Goal: Task Accomplishment & Management: Complete application form

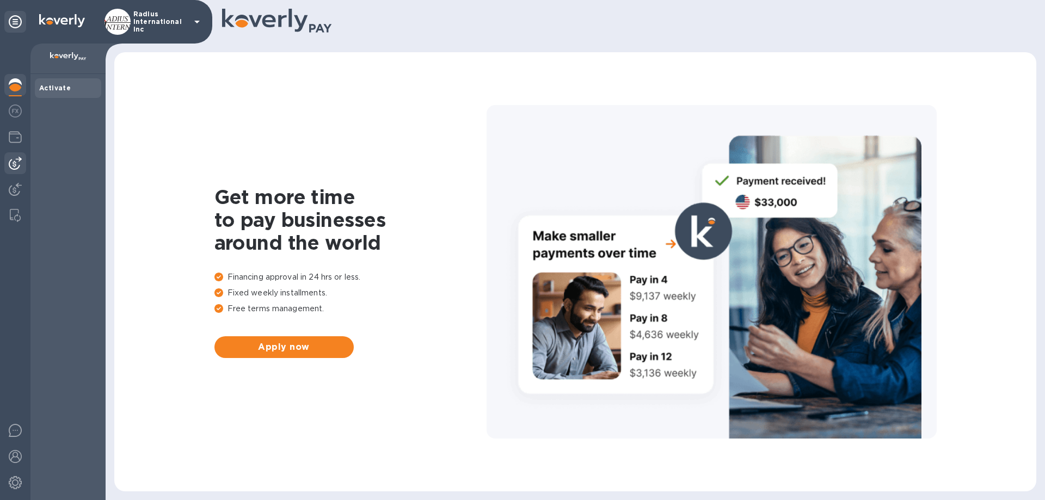
click at [19, 162] on img at bounding box center [15, 163] width 13 height 13
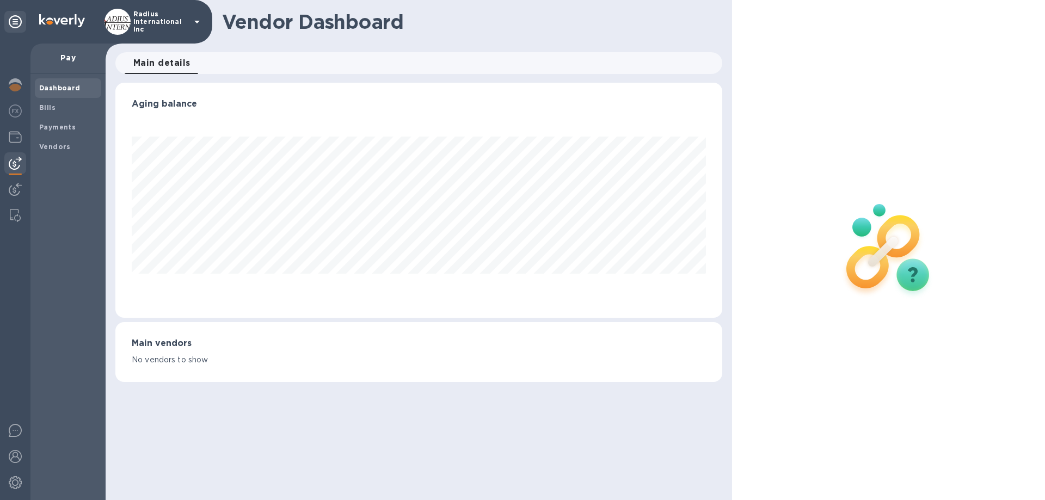
click at [59, 109] on span "Bills" at bounding box center [68, 107] width 58 height 11
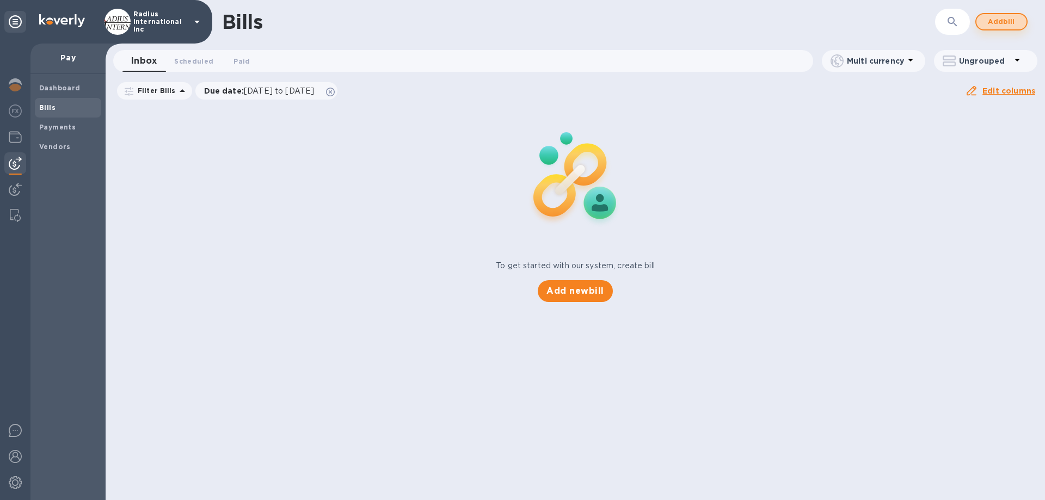
click at [1008, 22] on span "Add bill" at bounding box center [1001, 21] width 33 height 13
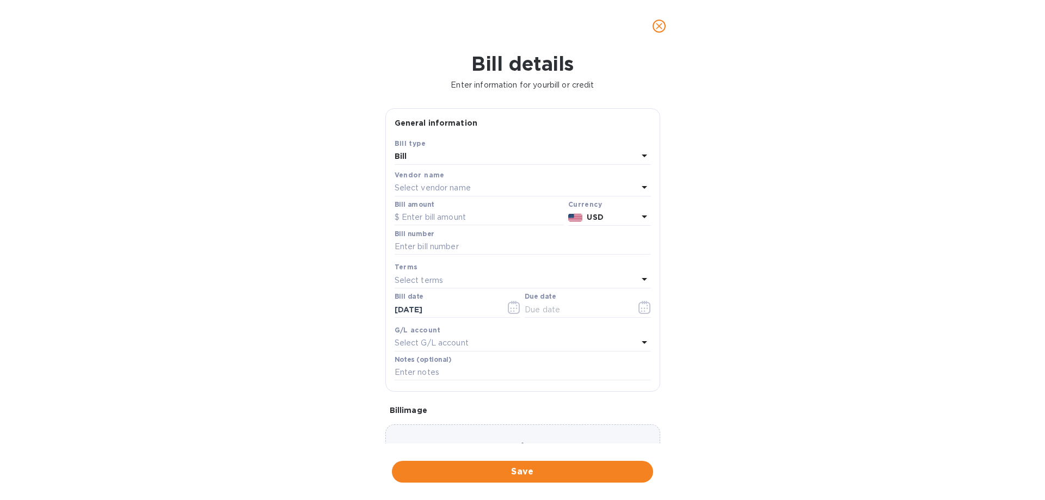
click at [432, 186] on p "Select vendor name" at bounding box center [432, 187] width 76 height 11
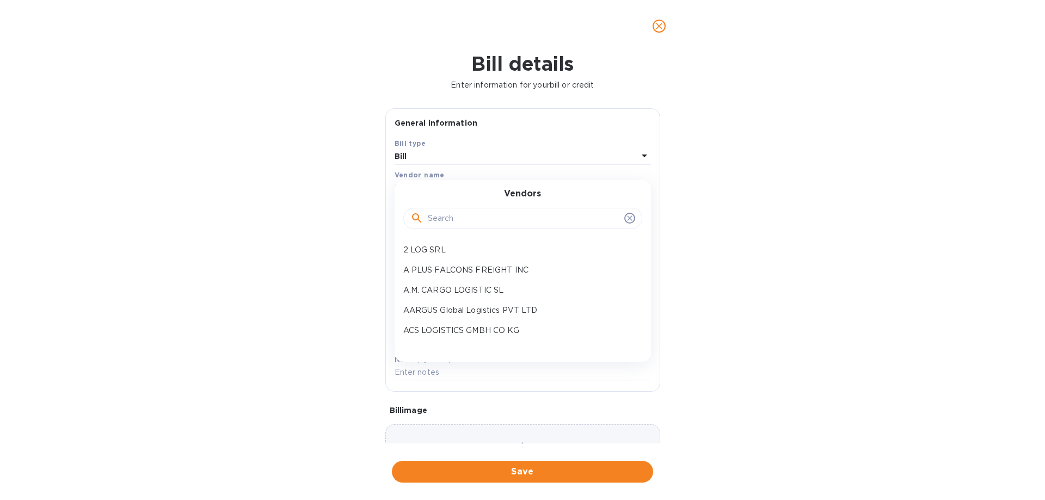
click at [462, 217] on input "text" at bounding box center [524, 219] width 192 height 16
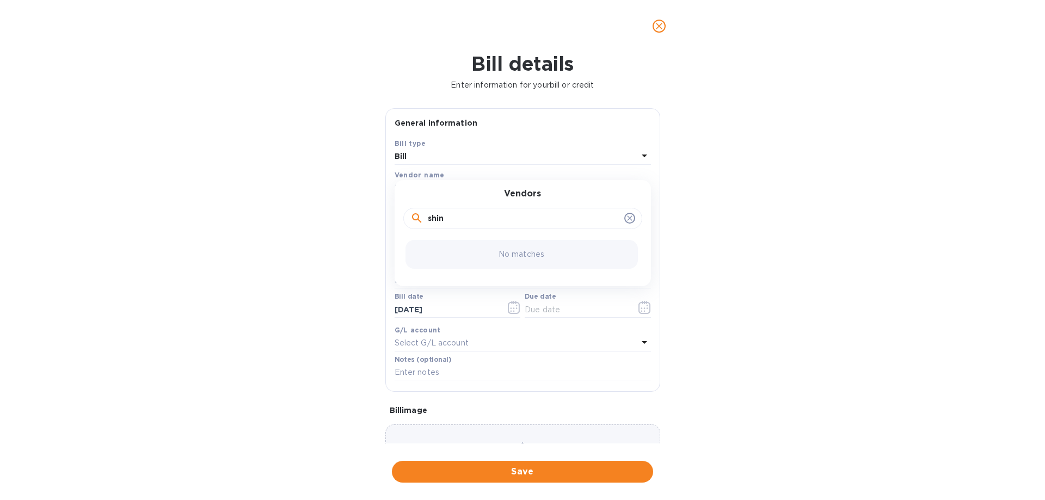
type input "shine"
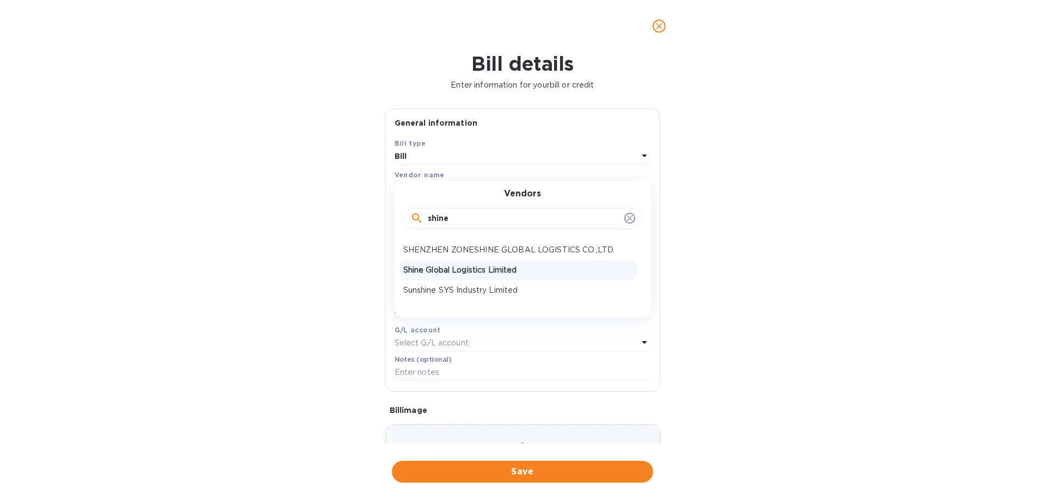
click at [459, 269] on p "Shine Global Logistics Limited" at bounding box center [518, 269] width 230 height 11
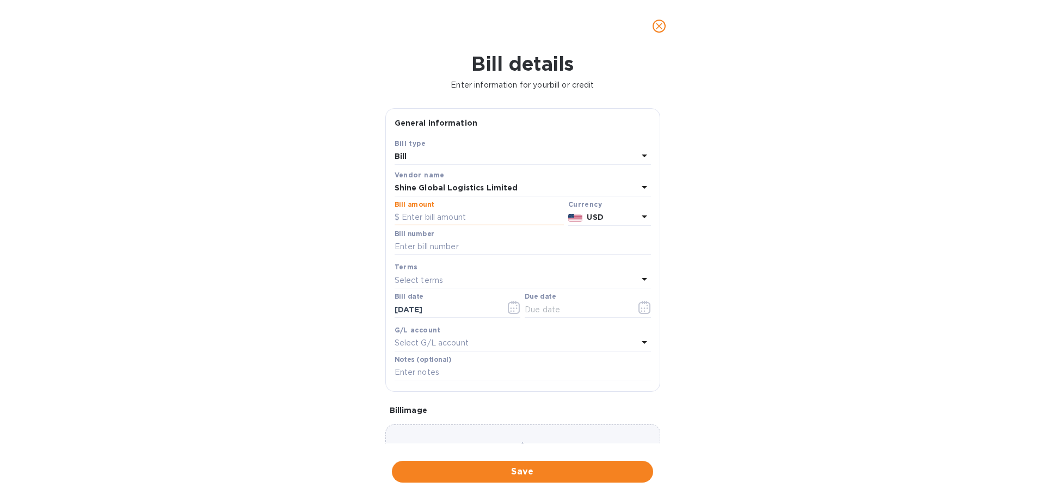
click at [455, 217] on input "text" at bounding box center [478, 217] width 169 height 16
type input "29,139"
type input "July SOA- Shine"
click at [553, 303] on input "text" at bounding box center [575, 309] width 103 height 16
click at [638, 302] on icon "button" at bounding box center [644, 307] width 12 height 13
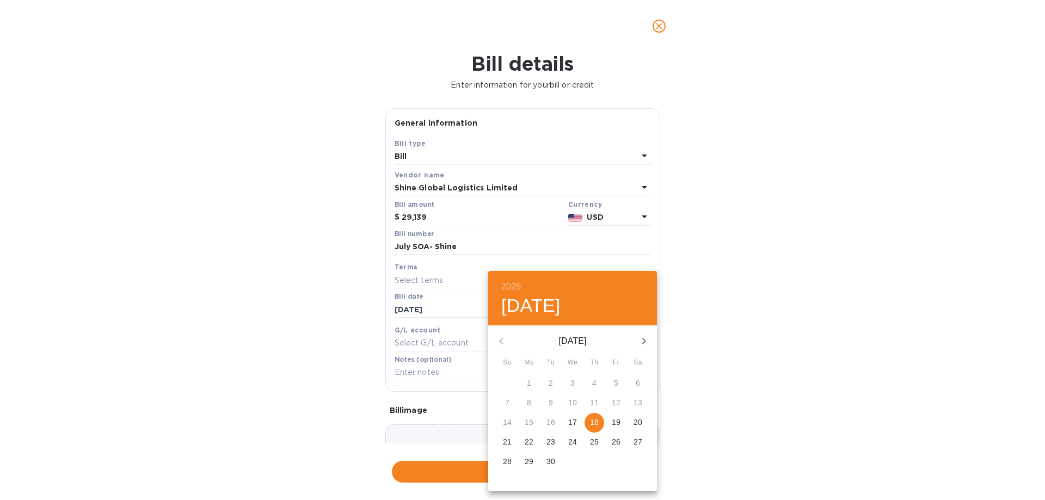
drag, startPoint x: 596, startPoint y: 421, endPoint x: 755, endPoint y: 410, distance: 159.2
click at [598, 421] on p "18" at bounding box center [594, 422] width 9 height 11
type input "[DATE]"
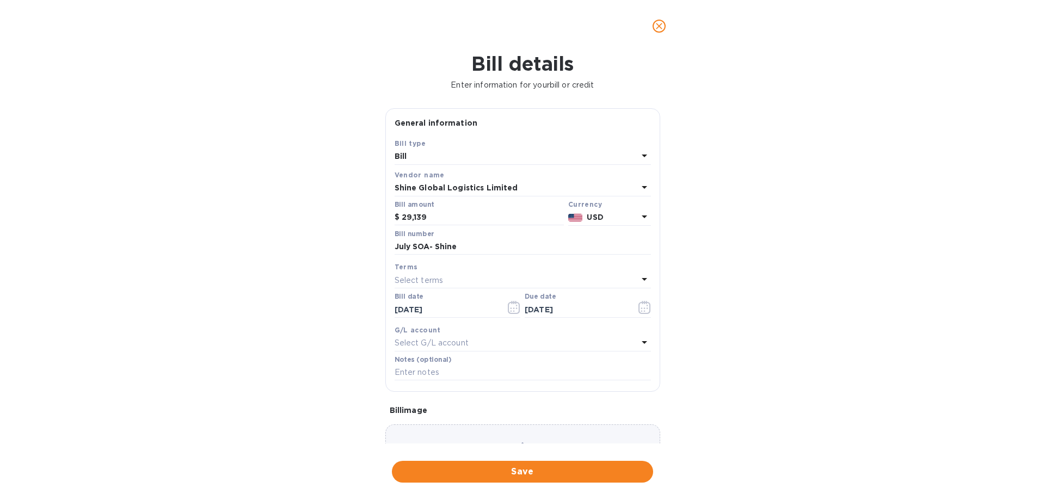
drag, startPoint x: 755, startPoint y: 410, endPoint x: 579, endPoint y: 341, distance: 188.6
click at [746, 410] on div "2025 Thu, Sep [DATE] Mo Tu We Th Fr Sa 31 1 2 3 4 5 6 7 8 9 10 11 12 13 14 15 1…" at bounding box center [522, 250] width 1045 height 500
drag, startPoint x: 544, startPoint y: 473, endPoint x: 681, endPoint y: 311, distance: 212.0
click at [545, 473] on span "Save" at bounding box center [522, 471] width 244 height 13
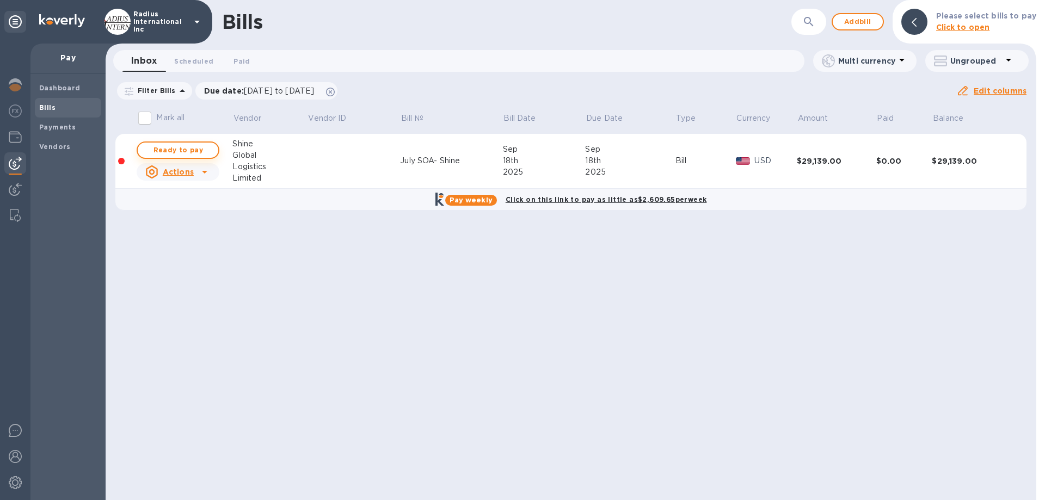
click at [181, 149] on span "Ready to pay" at bounding box center [177, 150] width 63 height 13
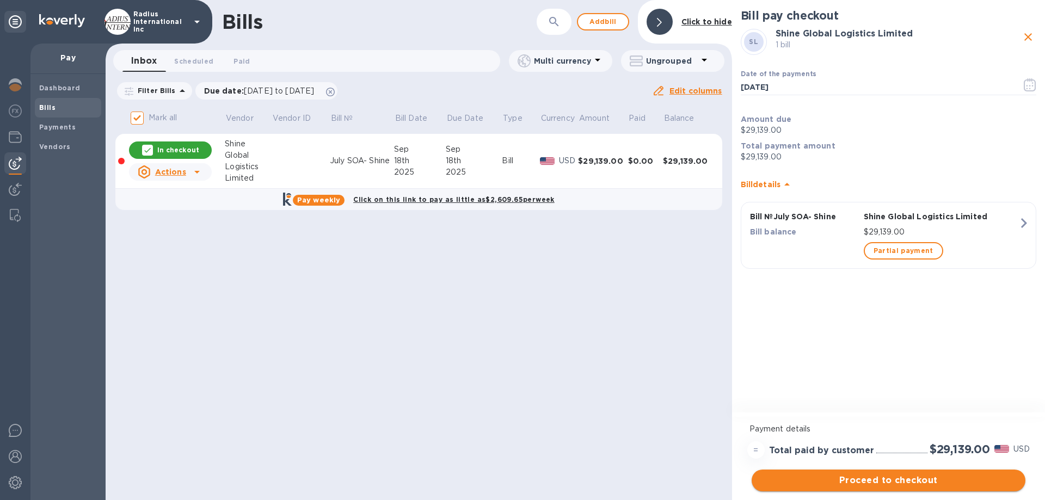
click at [854, 472] on button "Proceed to checkout" at bounding box center [888, 481] width 274 height 22
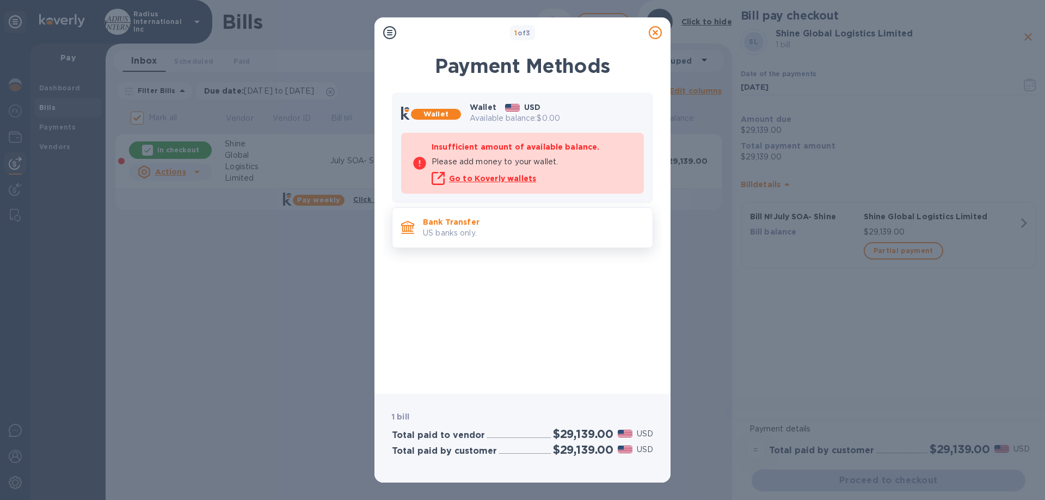
click at [530, 223] on p "Bank Transfer" at bounding box center [533, 222] width 221 height 11
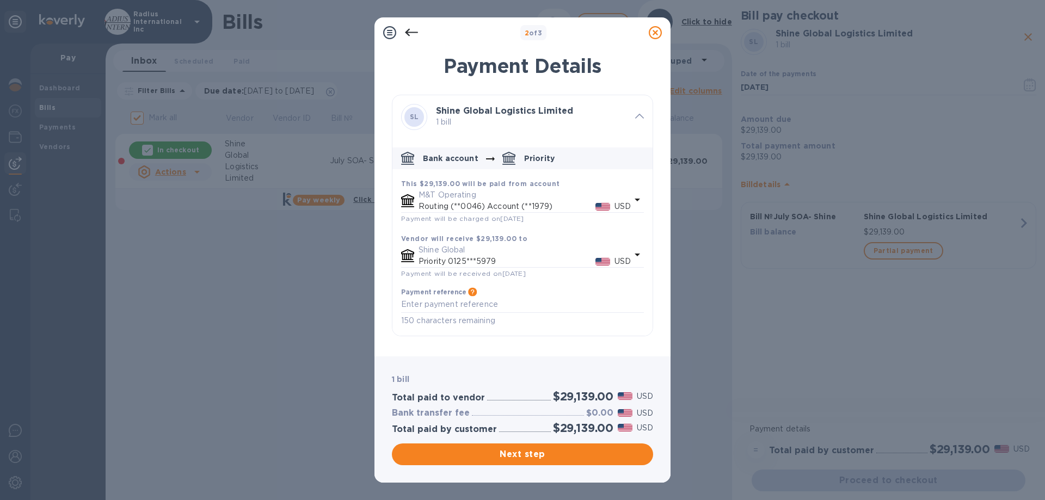
click at [584, 449] on span "Next step" at bounding box center [522, 454] width 244 height 13
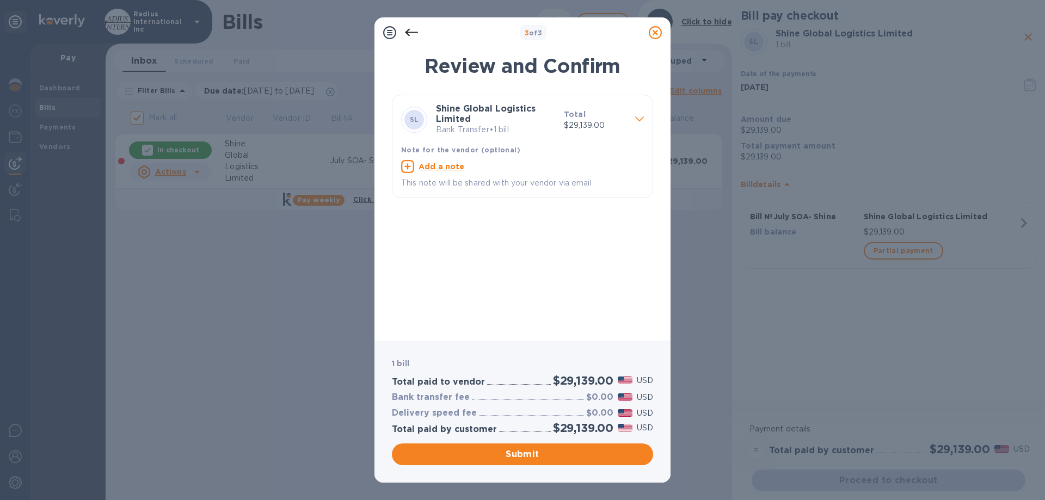
click at [523, 448] on span "Submit" at bounding box center [522, 454] width 244 height 13
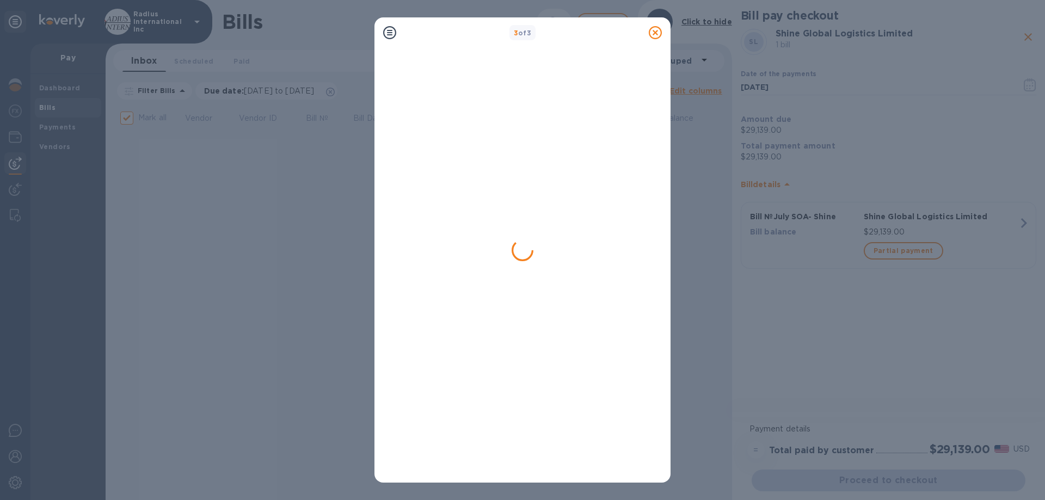
checkbox input "false"
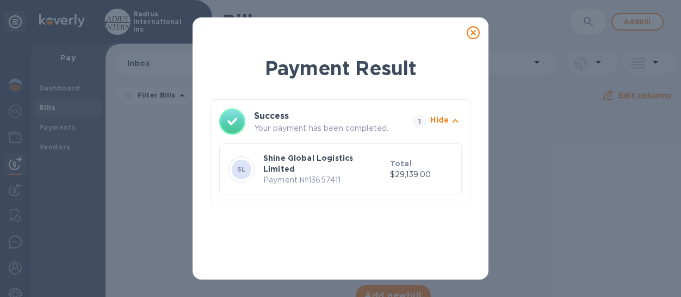
click at [473, 32] on icon at bounding box center [473, 32] width 13 height 13
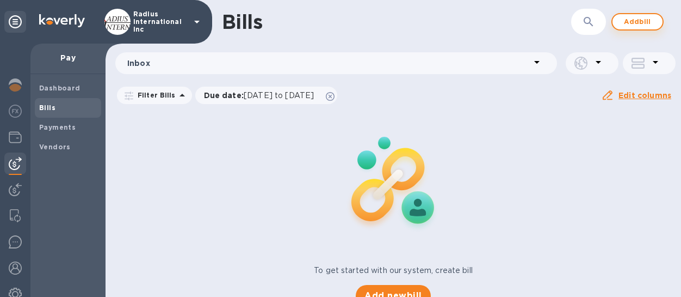
click at [624, 24] on span "Add bill" at bounding box center [637, 21] width 33 height 13
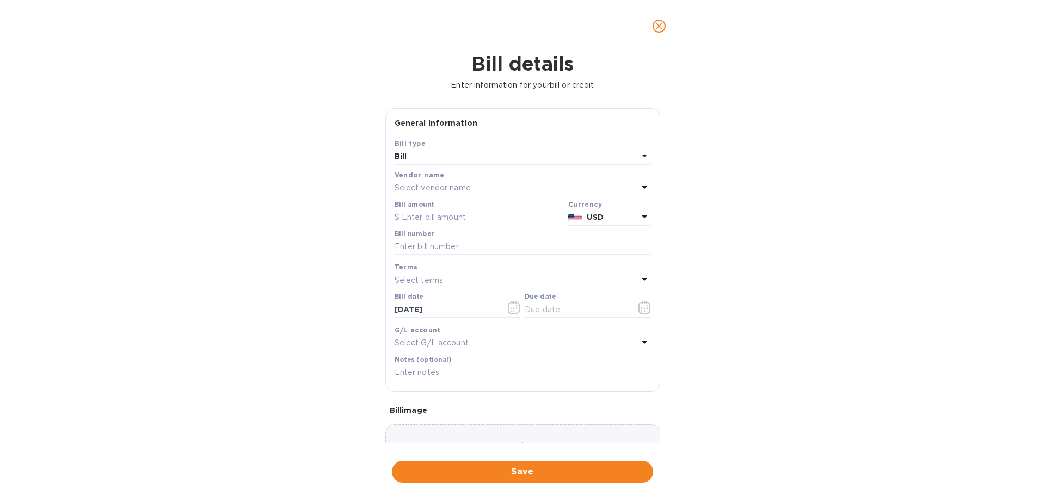
click at [442, 189] on p "Select vendor name" at bounding box center [432, 187] width 76 height 11
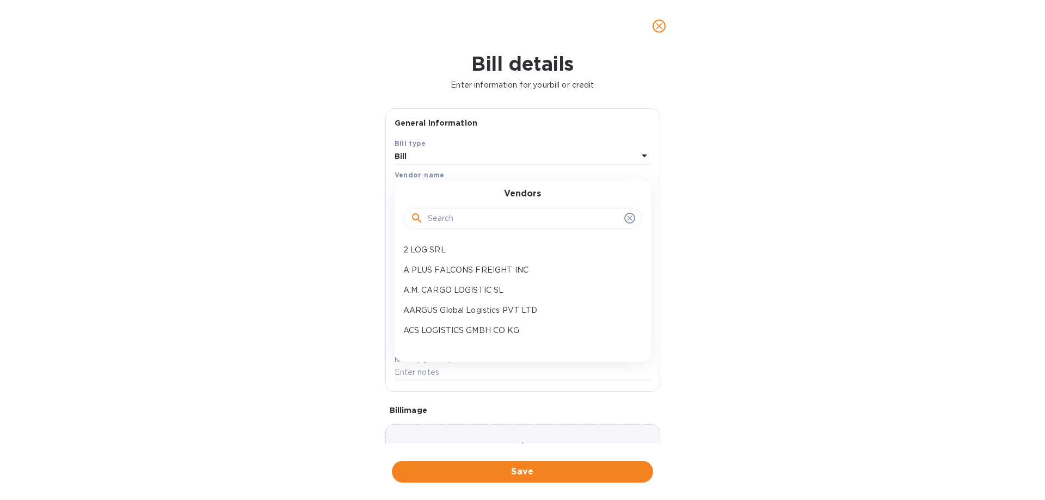
click at [461, 215] on input "text" at bounding box center [524, 219] width 192 height 16
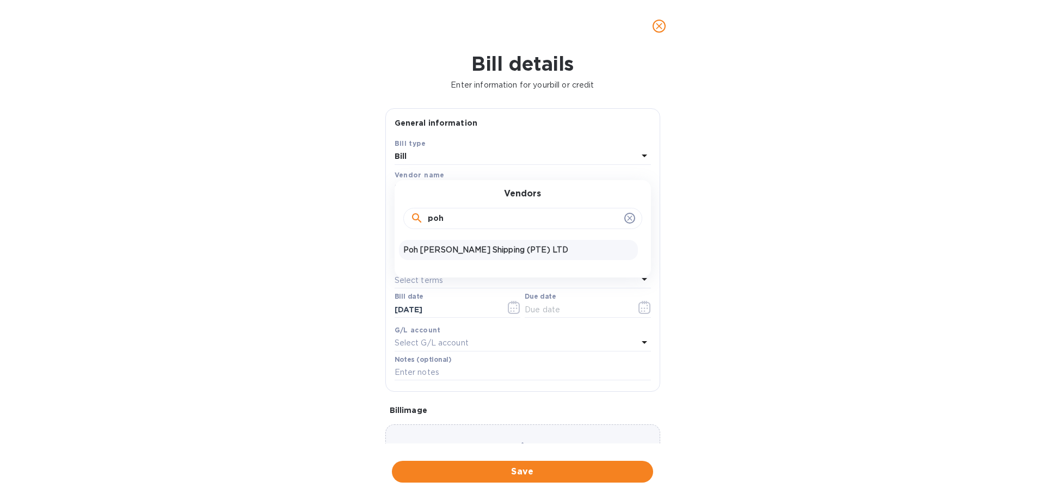
type input "poh"
click at [481, 250] on p "Poh [PERSON_NAME] Shipping (PTE) LTD" at bounding box center [518, 249] width 230 height 11
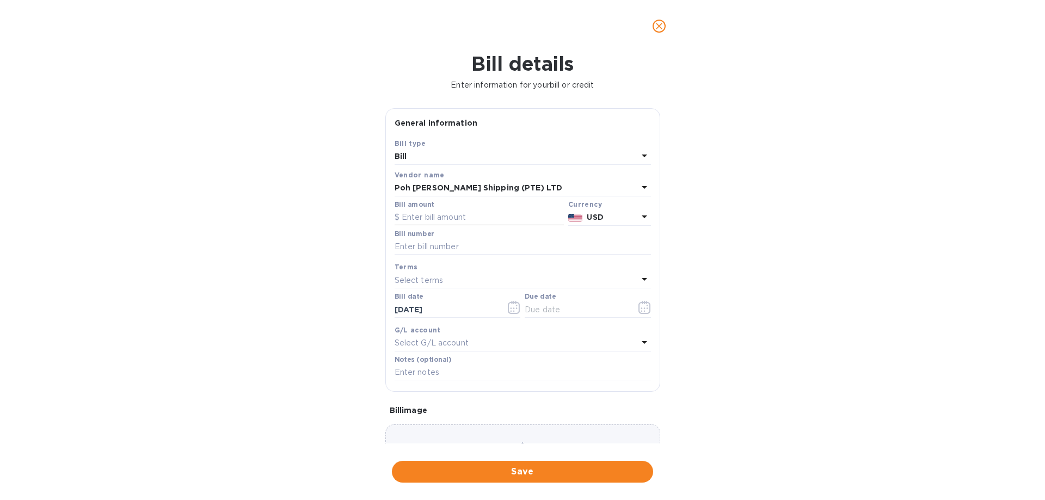
click at [463, 223] on input "text" at bounding box center [478, 217] width 169 height 16
type input "5,564.76"
type input "SOA [DATE]"
click at [564, 311] on input "text" at bounding box center [575, 309] width 103 height 16
click at [639, 307] on icon "button" at bounding box center [644, 307] width 13 height 13
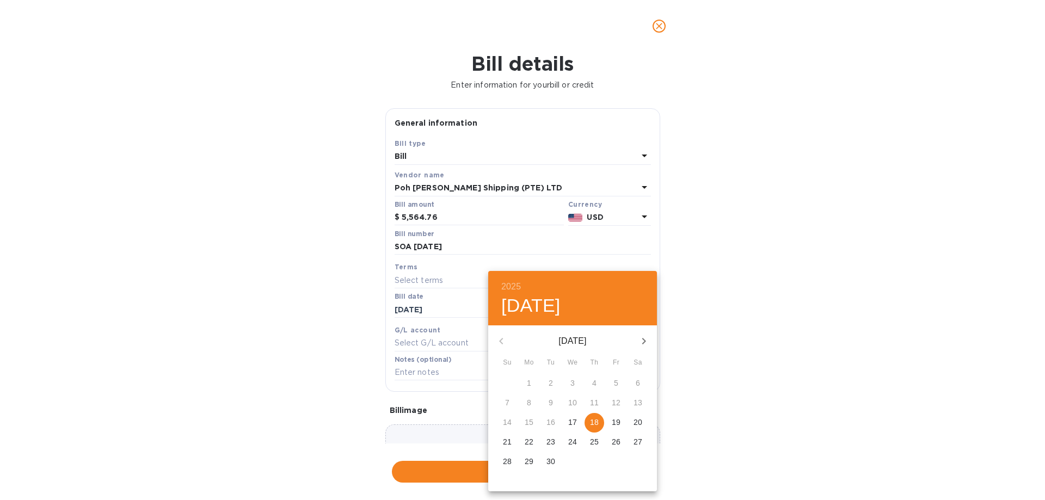
drag, startPoint x: 598, startPoint y: 419, endPoint x: 779, endPoint y: 404, distance: 181.8
click at [599, 419] on span "18" at bounding box center [594, 422] width 20 height 11
type input "[DATE]"
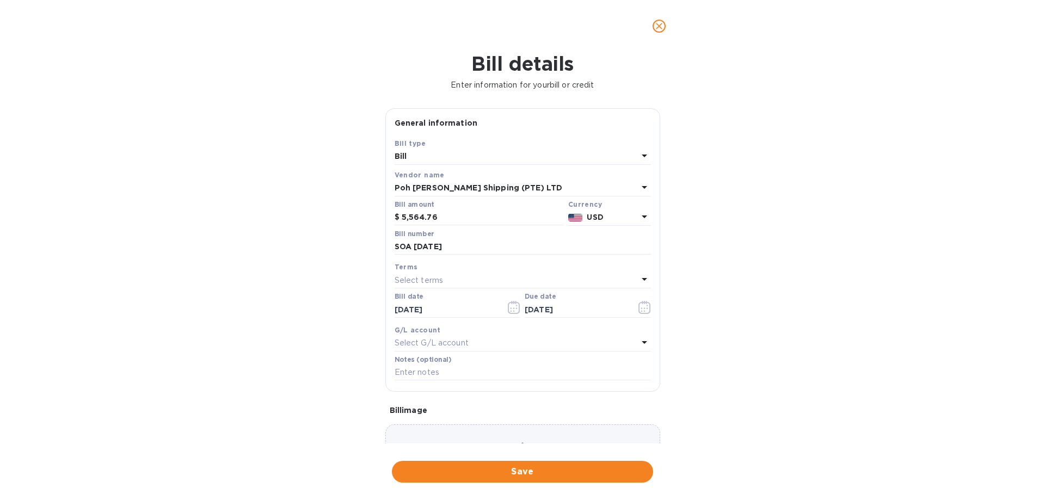
drag, startPoint x: 779, startPoint y: 404, endPoint x: 660, endPoint y: 472, distance: 136.7
click at [768, 410] on div "2025 Thu, Sep [DATE] Mo Tu We Th Fr Sa 31 1 2 3 4 5 6 7 8 9 10 11 12 13 14 15 1…" at bounding box center [522, 250] width 1045 height 500
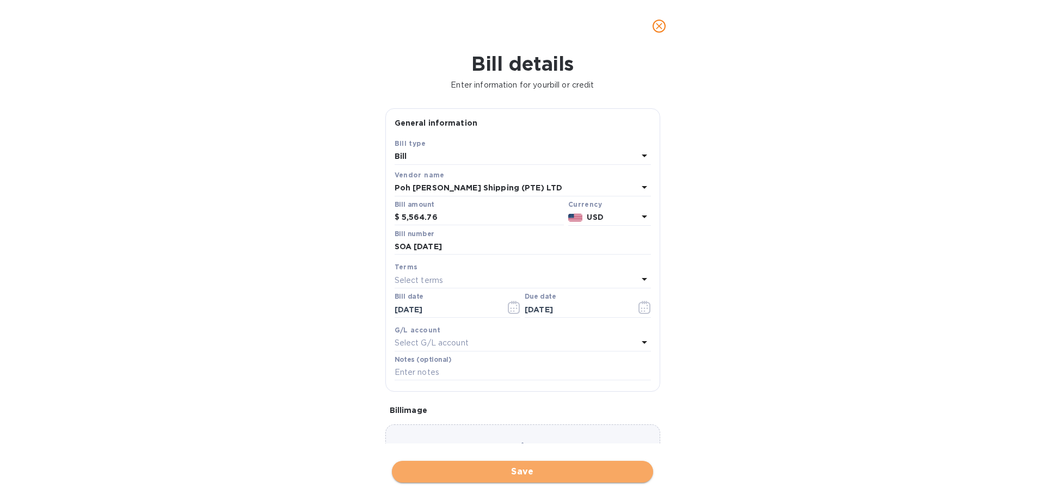
drag, startPoint x: 638, startPoint y: 467, endPoint x: 663, endPoint y: 350, distance: 119.1
click at [638, 466] on span "Save" at bounding box center [522, 471] width 244 height 13
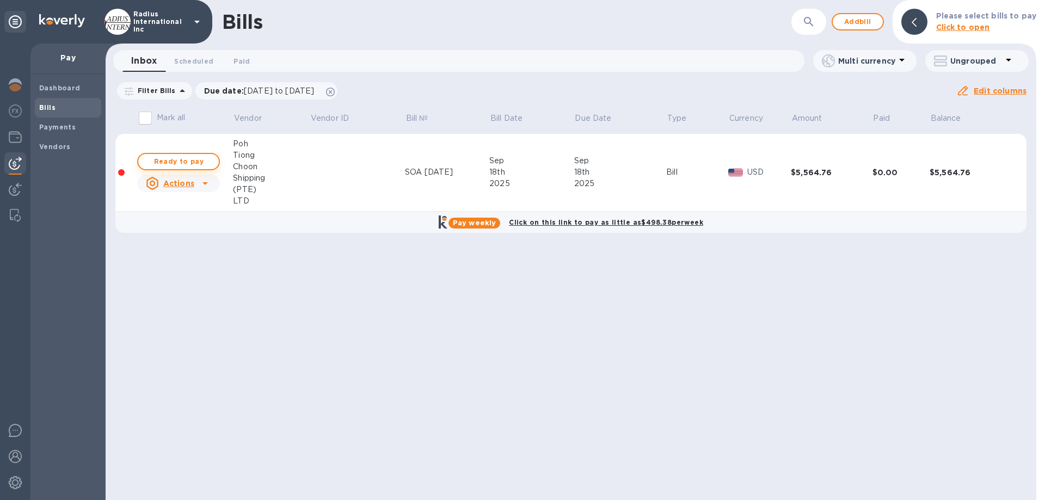
click at [197, 162] on span "Ready to pay" at bounding box center [178, 161] width 63 height 13
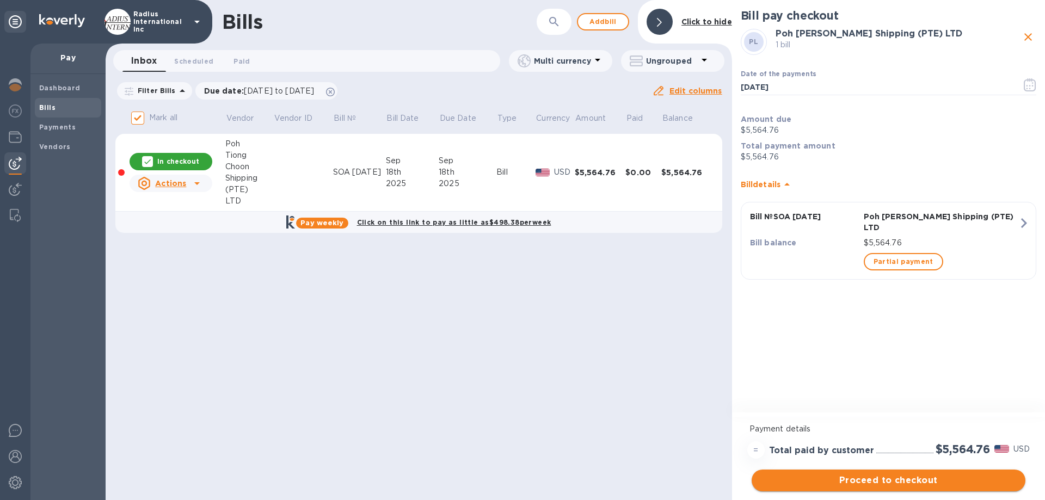
click at [872, 477] on span "Proceed to checkout" at bounding box center [888, 480] width 256 height 13
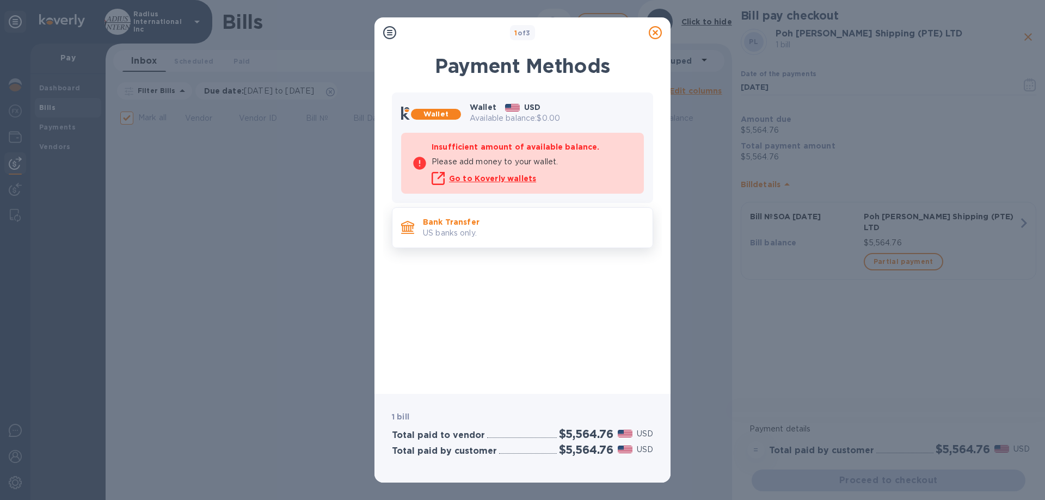
click at [539, 222] on p "Bank Transfer" at bounding box center [533, 222] width 221 height 11
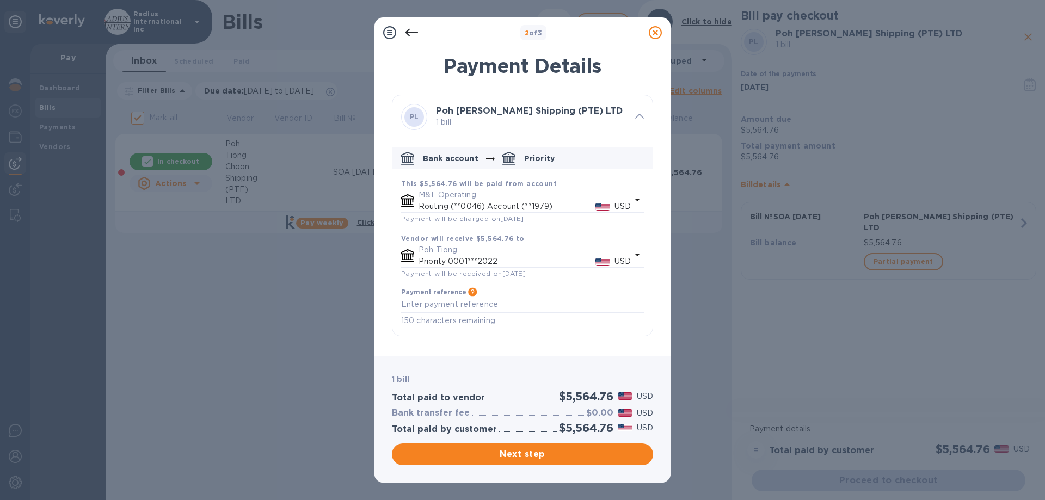
click at [602, 458] on span "Next step" at bounding box center [522, 454] width 244 height 13
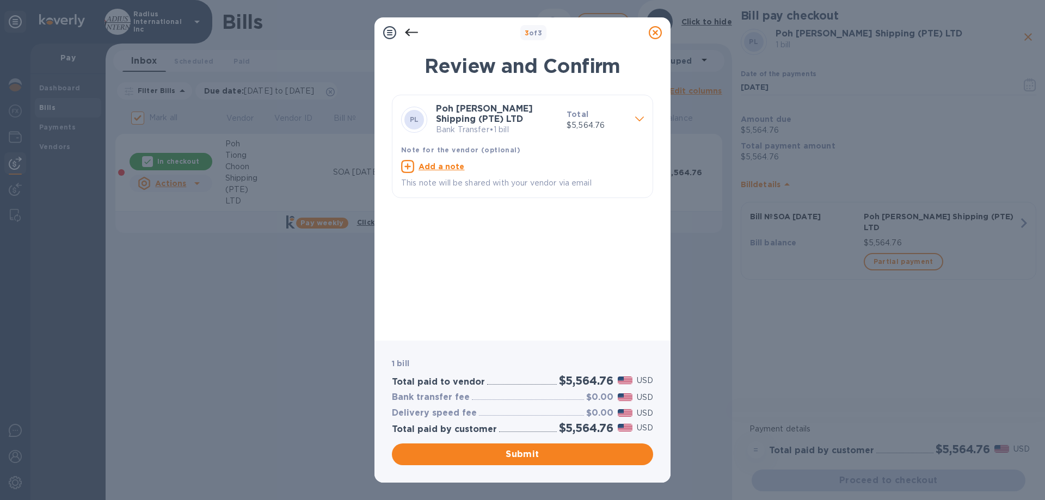
drag, startPoint x: 558, startPoint y: 450, endPoint x: 596, endPoint y: 425, distance: 45.6
click at [562, 449] on span "Submit" at bounding box center [522, 454] width 244 height 13
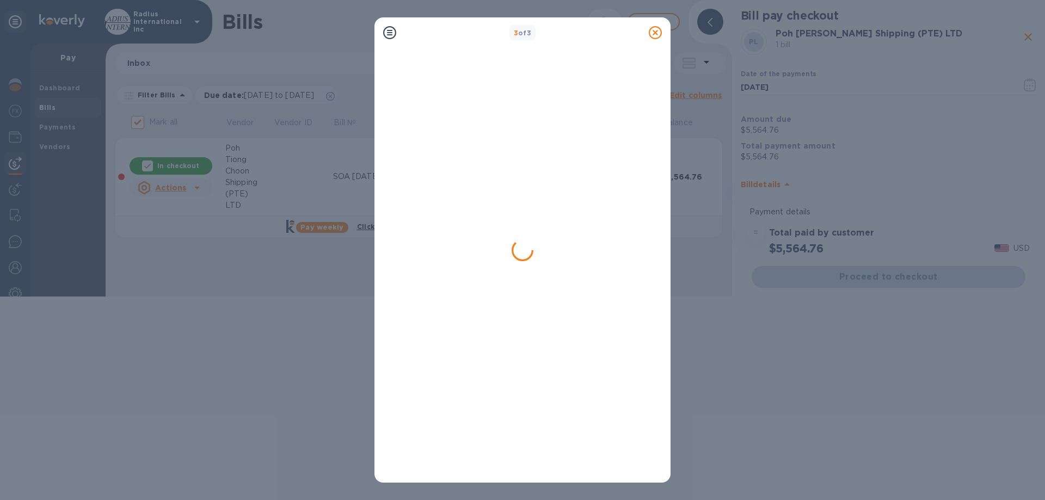
checkbox input "false"
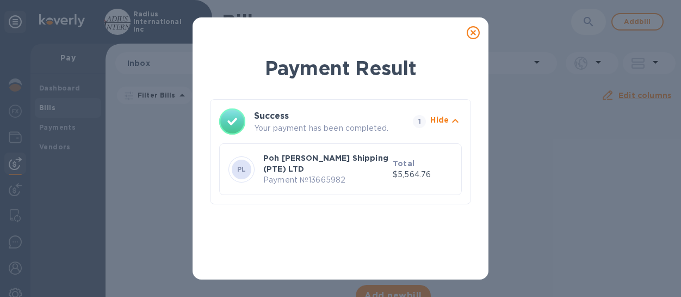
drag, startPoint x: 476, startPoint y: 33, endPoint x: 522, endPoint y: 33, distance: 45.7
click at [476, 33] on icon at bounding box center [473, 32] width 13 height 13
